Goal: Task Accomplishment & Management: Use online tool/utility

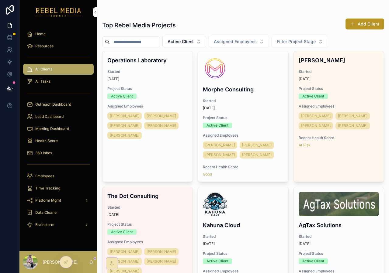
scroll to position [1113, 0]
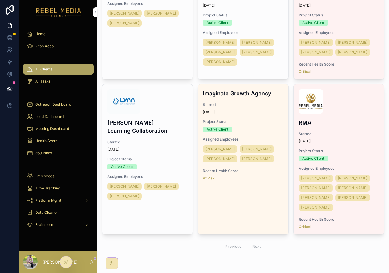
click at [56, 149] on div "360 Inbox" at bounding box center [58, 153] width 63 height 10
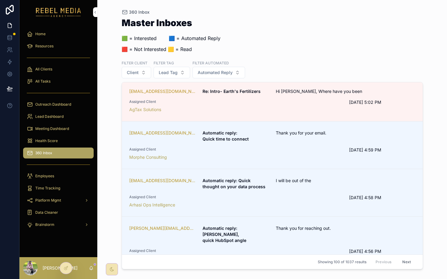
scroll to position [643, 0]
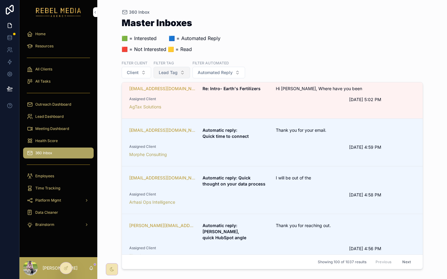
click at [163, 70] on span "Lead Tag" at bounding box center [168, 73] width 19 height 6
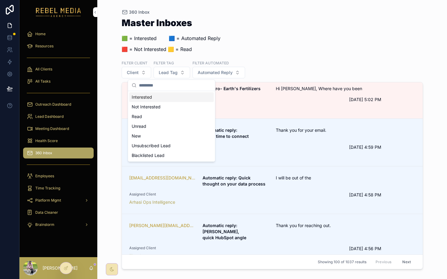
click at [149, 96] on div "Interested" at bounding box center [171, 97] width 85 height 10
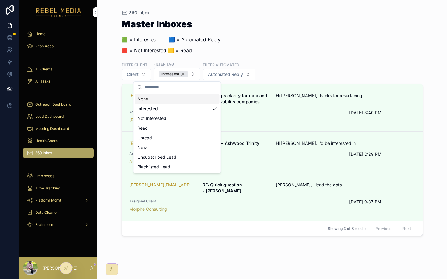
click at [316, 58] on div "Master Inboxes 🟩 = Interested ‎ ‎ ‎ ‎ ‎ ‎‎ ‎ 🟦 = Automated Reply 🟥 = Not Intere…" at bounding box center [272, 144] width 301 height 256
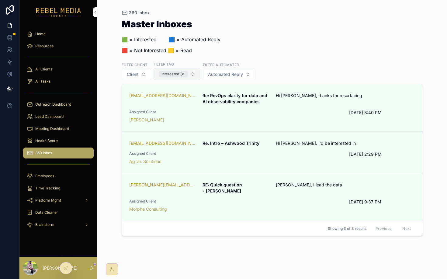
click at [184, 74] on div "Interested" at bounding box center [173, 74] width 29 height 7
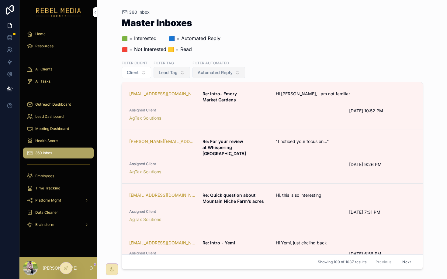
click at [215, 74] on span "Automated Reply" at bounding box center [215, 73] width 35 height 6
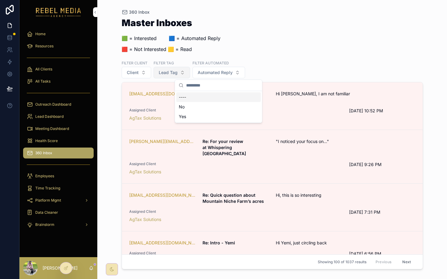
drag, startPoint x: 190, startPoint y: 115, endPoint x: 272, endPoint y: 50, distance: 104.1
click at [272, 50] on div "Home Resources All Clients All Tasks Outreach Dashboard Lead Dashboard Meeting …" at bounding box center [232, 139] width 427 height 279
click at [198, 107] on div "No" at bounding box center [218, 107] width 85 height 10
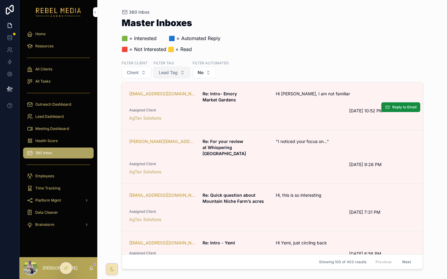
click at [149, 83] on link "[EMAIL_ADDRESS][DOMAIN_NAME] Re: Intro- Emory Market Gardens Hi [PERSON_NAME], …" at bounding box center [272, 106] width 301 height 48
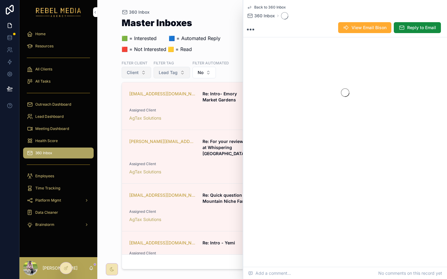
click at [148, 72] on button "Client" at bounding box center [136, 73] width 29 height 12
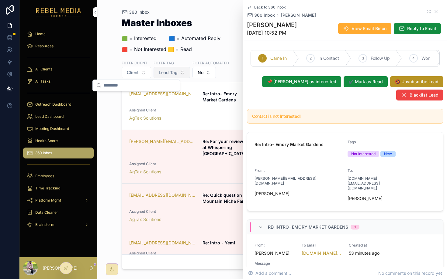
click at [172, 73] on span "Lead Tag" at bounding box center [168, 73] width 19 height 6
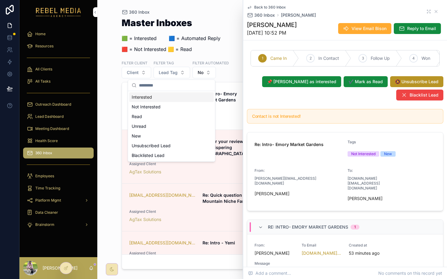
click at [160, 95] on div "Interested" at bounding box center [171, 97] width 85 height 10
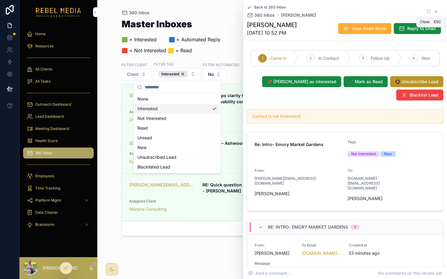
click at [389, 10] on icon "scrollable content" at bounding box center [436, 11] width 5 height 5
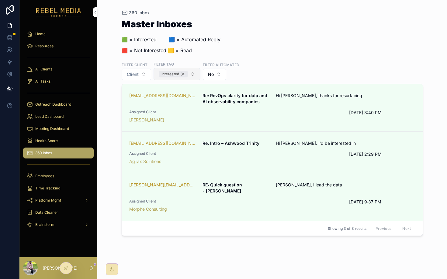
click at [184, 73] on div "Interested" at bounding box center [173, 74] width 29 height 7
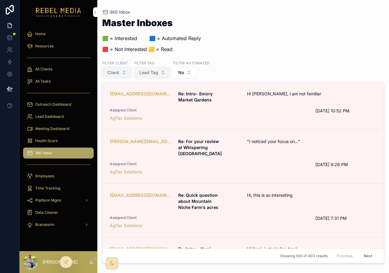
click at [120, 76] on button "Client" at bounding box center [116, 73] width 29 height 12
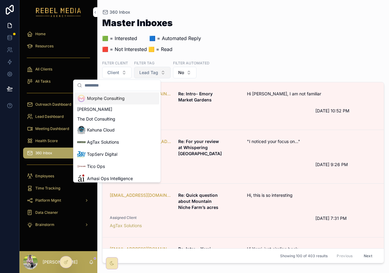
click at [116, 95] on span "Morphe Consulting" at bounding box center [106, 98] width 38 height 6
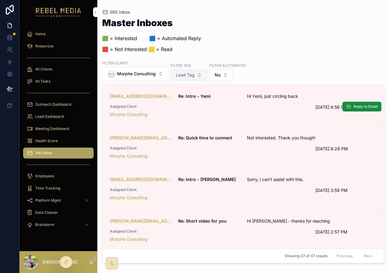
click at [255, 107] on span "Assigned Client" at bounding box center [209, 106] width 198 height 5
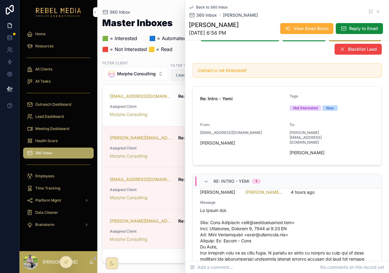
scroll to position [14, 0]
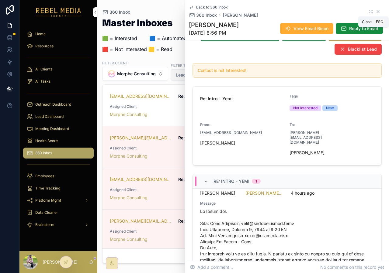
click at [375, 13] on icon "scrollable content" at bounding box center [377, 11] width 5 height 5
